Goal: Find specific page/section: Find specific page/section

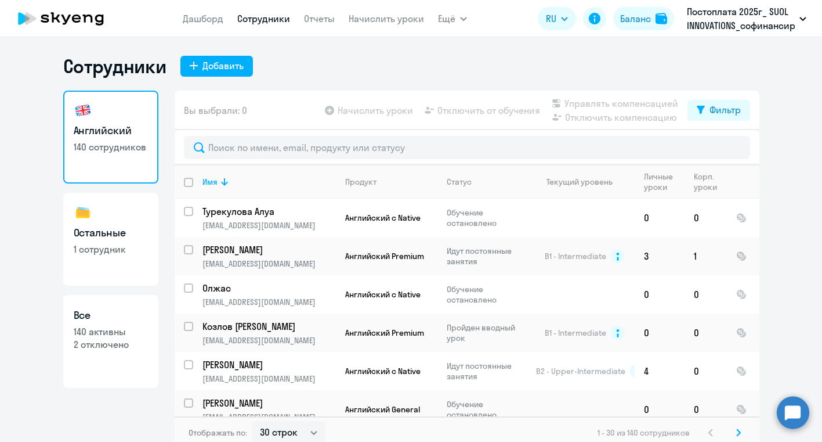
select select "30"
click at [252, 149] on input "text" at bounding box center [467, 147] width 567 height 23
type input "ы"
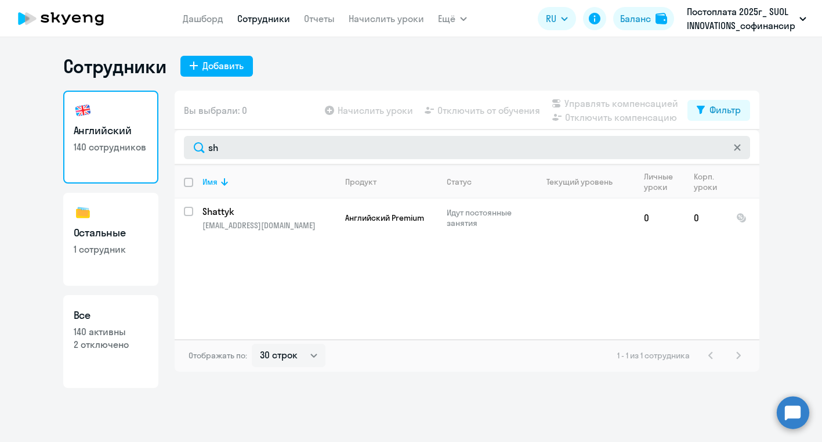
type input "s"
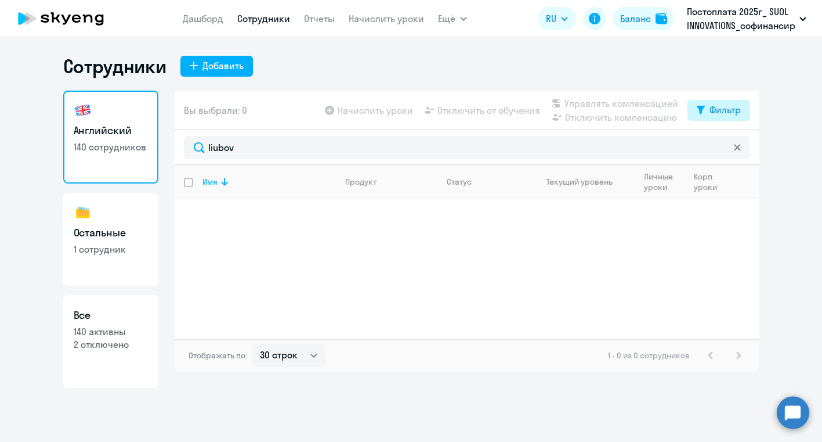
type input "liubov"
click at [737, 108] on div "Фильтр" at bounding box center [725, 110] width 31 height 14
click at [733, 147] on span at bounding box center [731, 148] width 20 height 12
click at [721, 147] on input "checkbox" at bounding box center [721, 147] width 1 height 1
checkbox input "true"
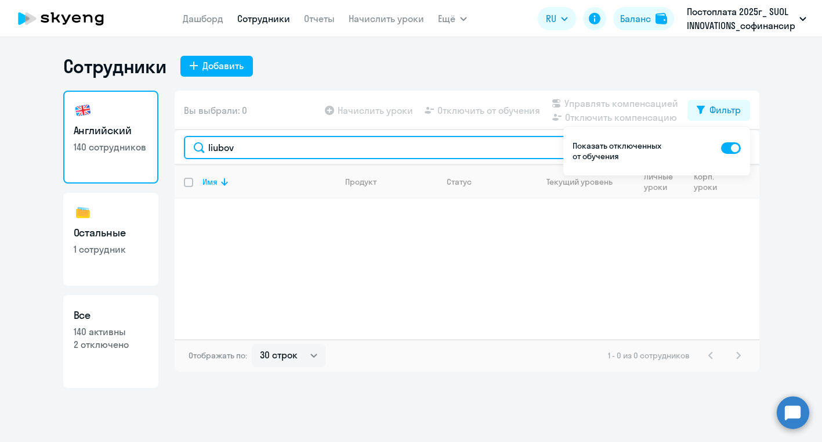
click at [328, 150] on input "liubov" at bounding box center [467, 147] width 567 height 23
type input "s"
